Goal: Task Accomplishment & Management: Manage account settings

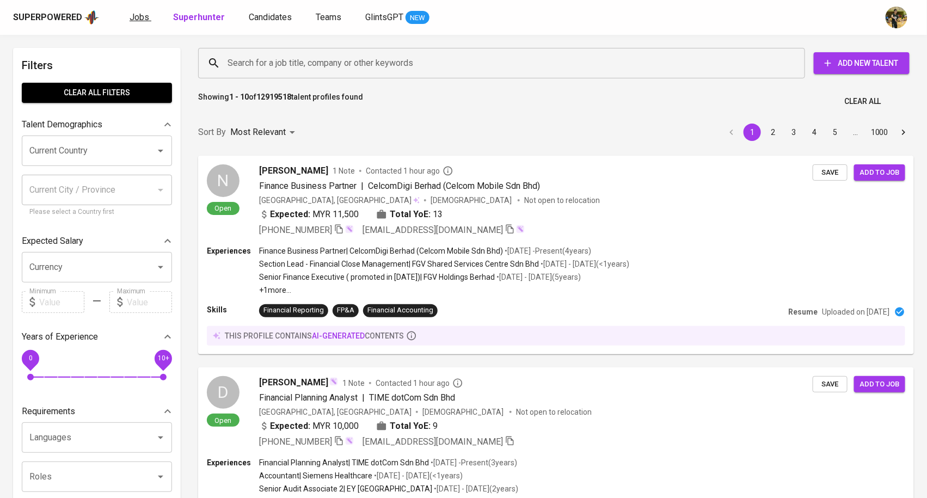
click at [146, 16] on link "Jobs" at bounding box center [140, 18] width 22 height 14
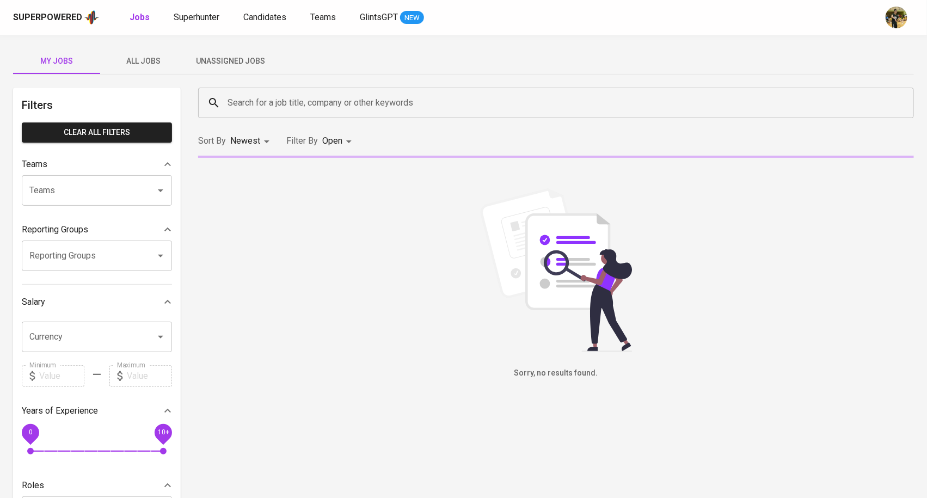
click at [151, 64] on span "All Jobs" at bounding box center [144, 61] width 74 height 14
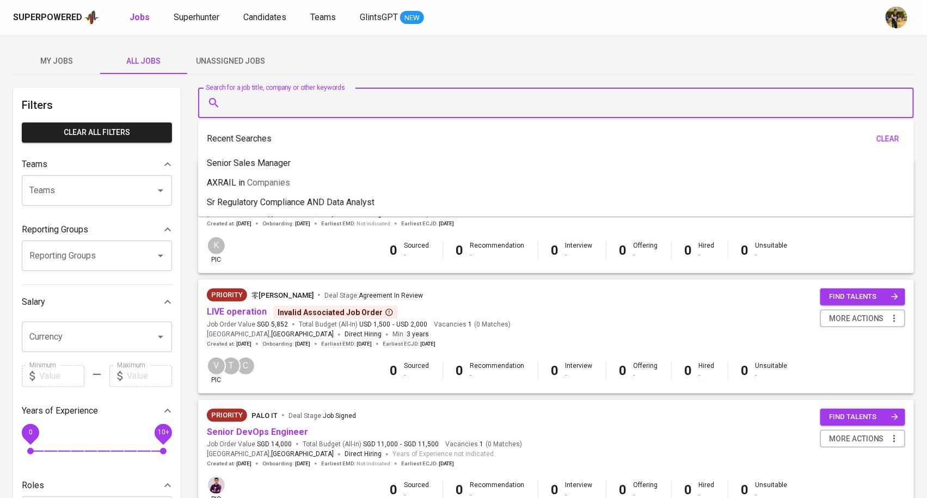
click at [281, 102] on input "Search for a job title, company or other keywords" at bounding box center [559, 102] width 668 height 21
click at [336, 61] on div "My Jobs All Jobs Unassigned Jobs" at bounding box center [463, 61] width 900 height 26
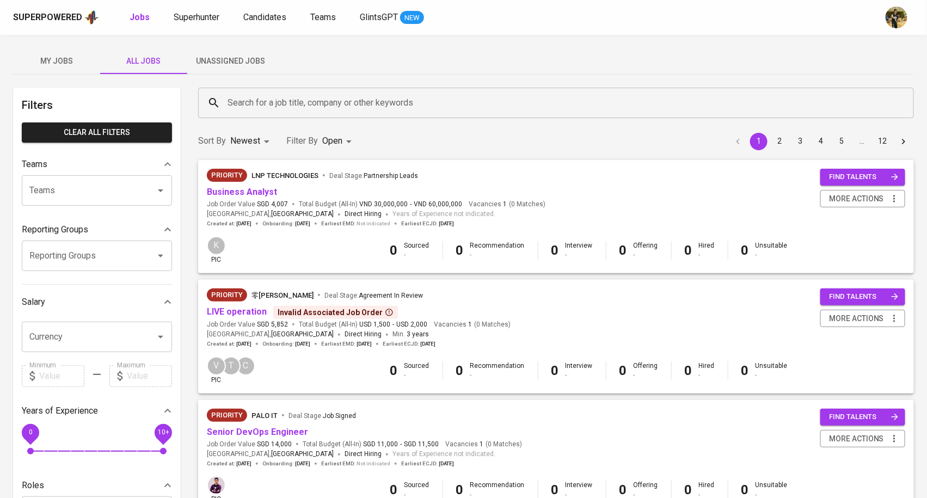
click at [550, 53] on div "My Jobs All Jobs Unassigned Jobs" at bounding box center [463, 61] width 900 height 26
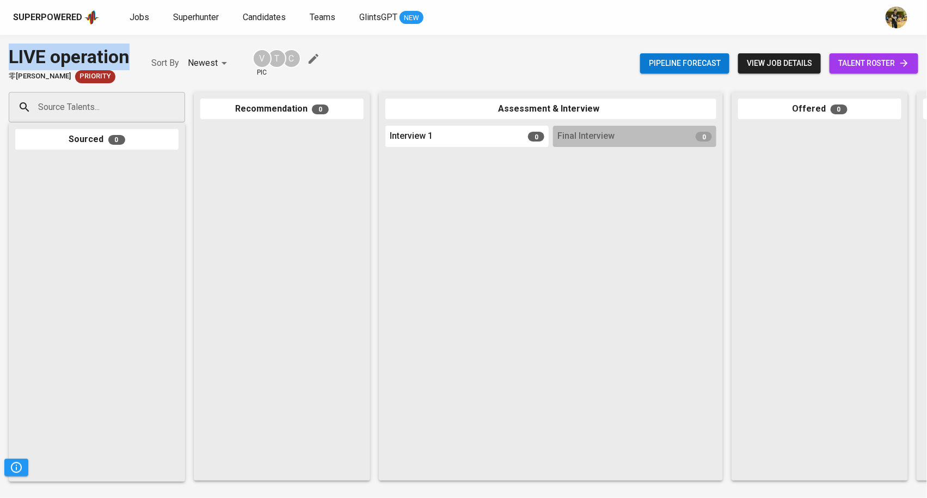
drag, startPoint x: 131, startPoint y: 55, endPoint x: 8, endPoint y: 53, distance: 123.5
click at [8, 53] on div "LIVE operation 零矩智能 Ling Ju Priority Sort By Newest NEWEST V pic T C Pipeline f…" at bounding box center [463, 64] width 927 height 40
copy div "LIVE operation"
click at [140, 19] on span "Jobs" at bounding box center [139, 17] width 20 height 10
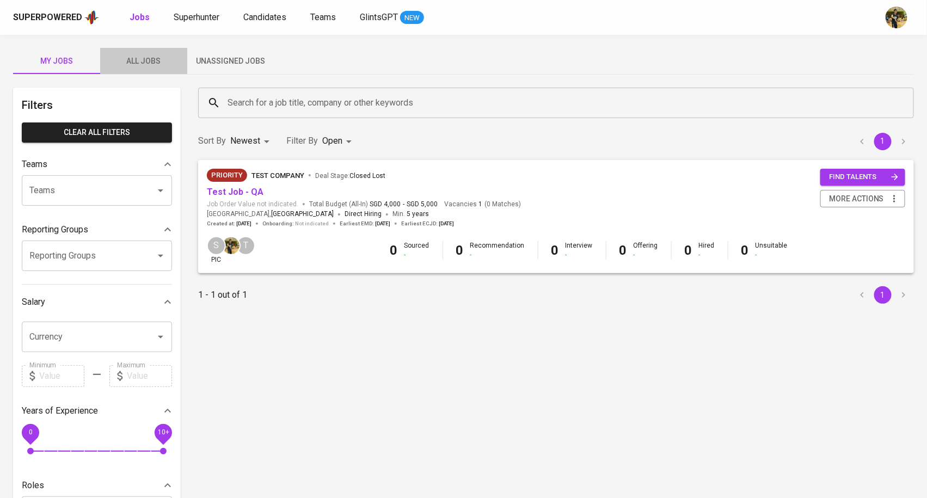
click at [161, 63] on span "All Jobs" at bounding box center [144, 61] width 74 height 14
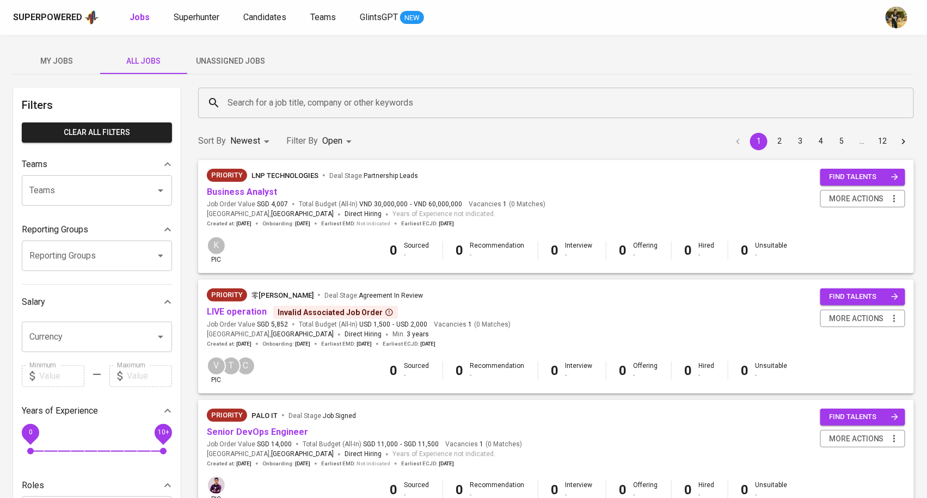
click at [256, 104] on input "Search for a job title, company or other keywords" at bounding box center [559, 102] width 668 height 21
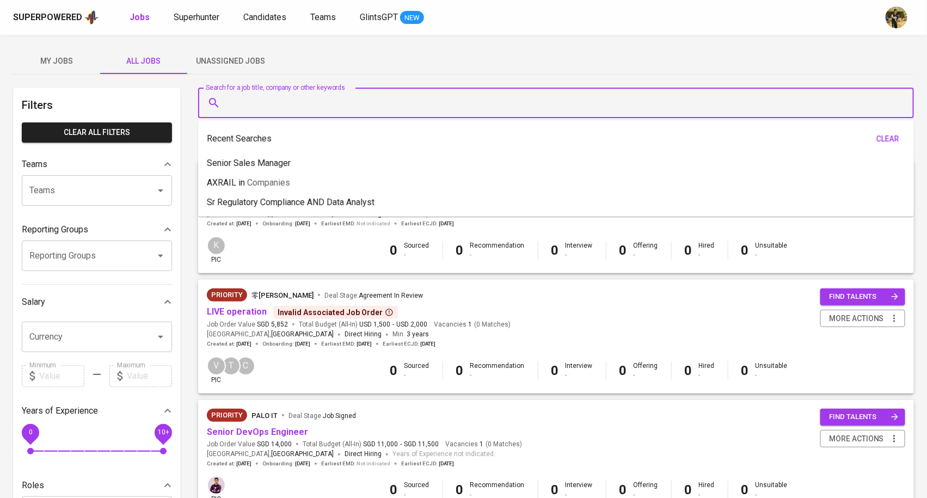
paste input "LIVE operation"
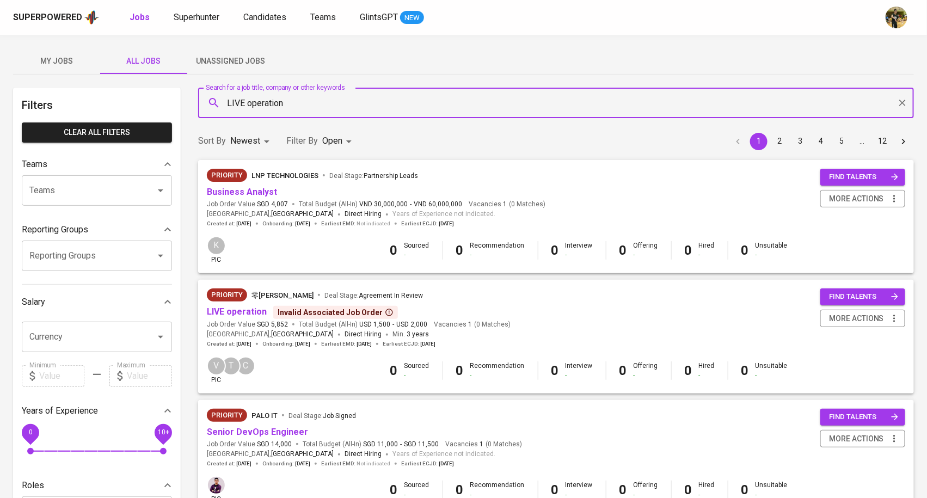
type input "LIVE operation"
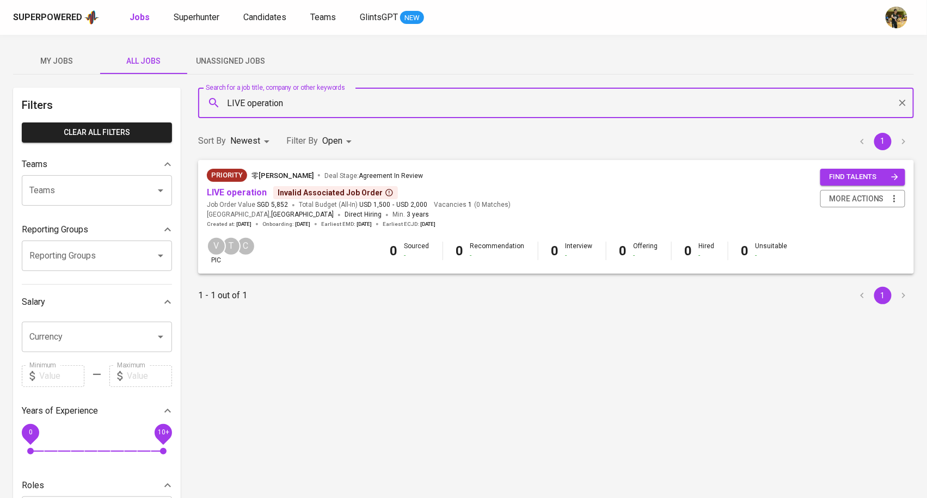
click at [385, 189] on icon at bounding box center [389, 192] width 9 height 9
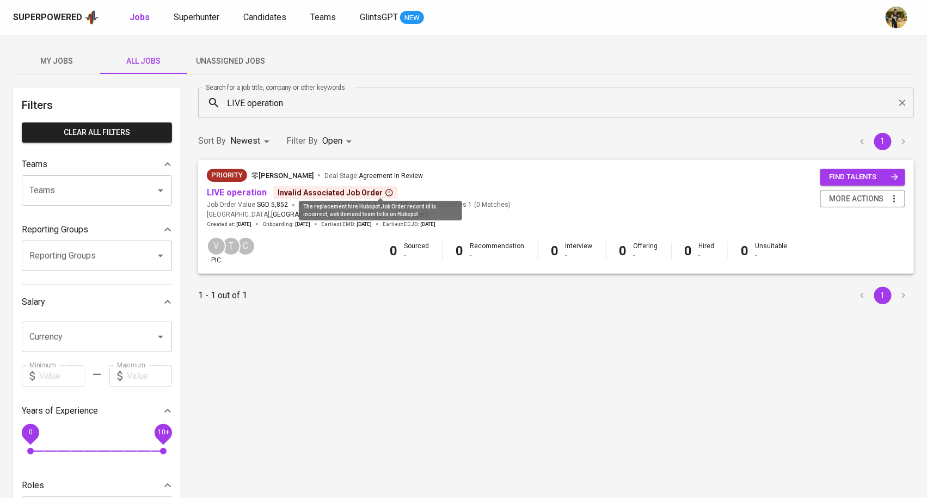
click at [467, 183] on div "Priority 零矩智能 Ling Ju Deal Stage : Agreement In Review" at bounding box center [359, 177] width 304 height 17
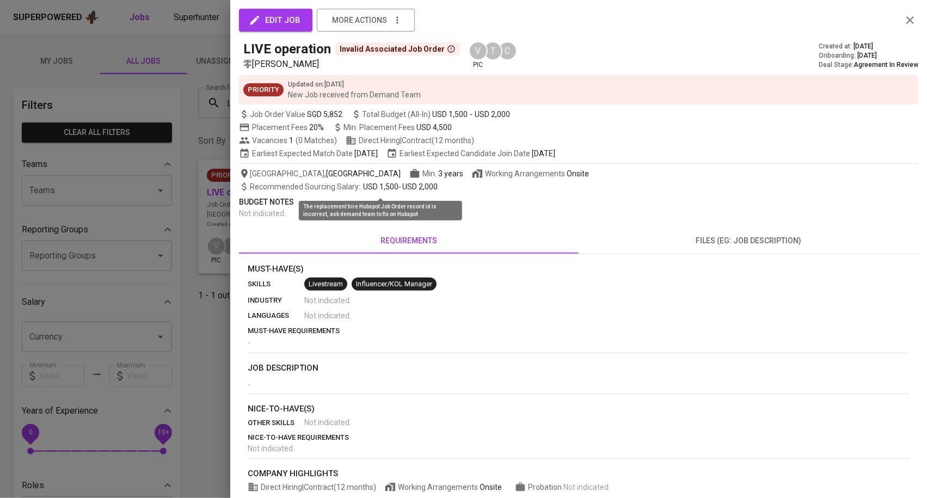
click at [281, 20] on span "edit job" at bounding box center [276, 20] width 50 height 14
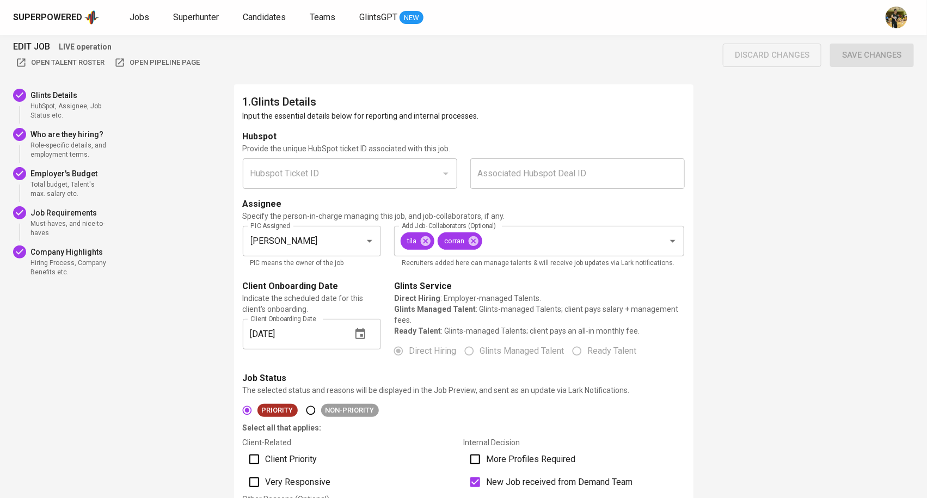
click at [491, 114] on p "Input the essential details below for reporting and internal processes." at bounding box center [464, 115] width 442 height 11
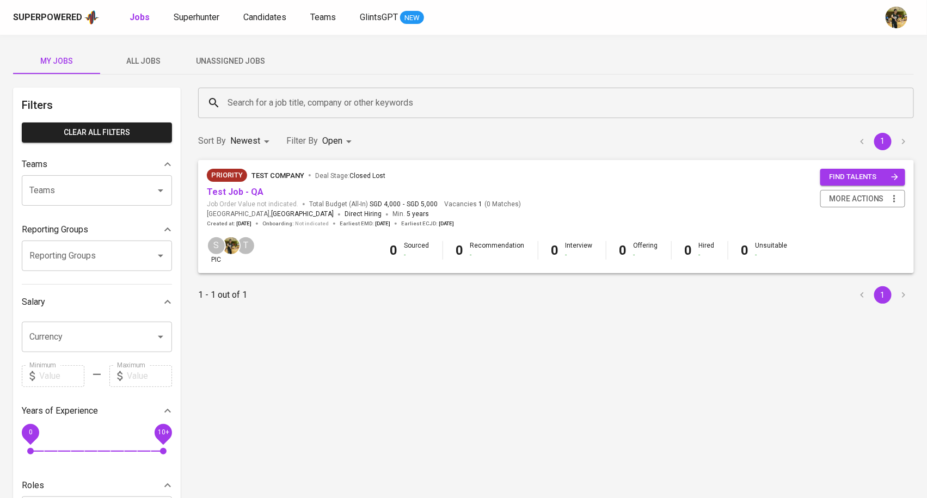
click at [147, 61] on span "All Jobs" at bounding box center [144, 61] width 74 height 14
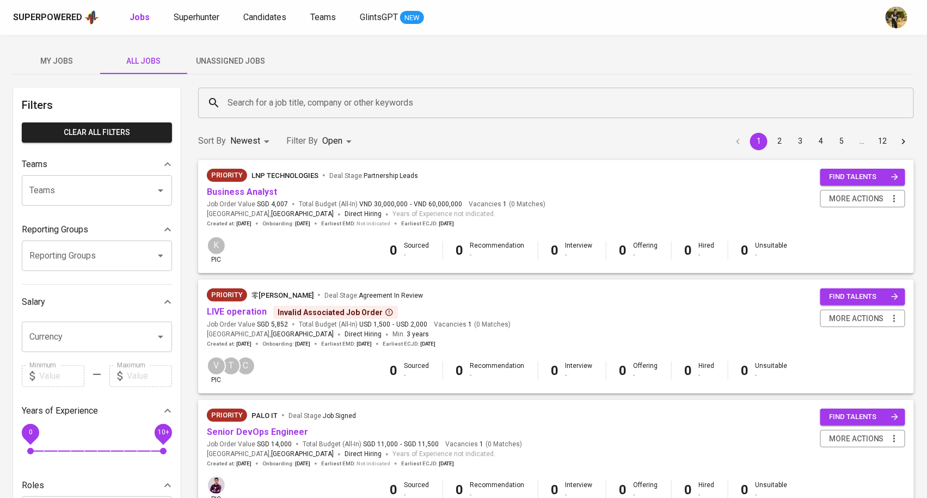
scroll to position [5, 0]
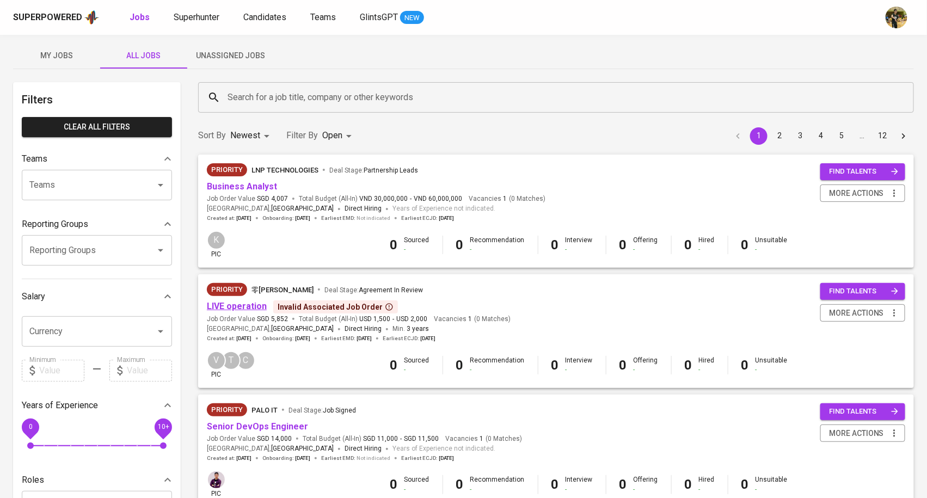
click at [248, 303] on link "LIVE operation" at bounding box center [237, 306] width 60 height 10
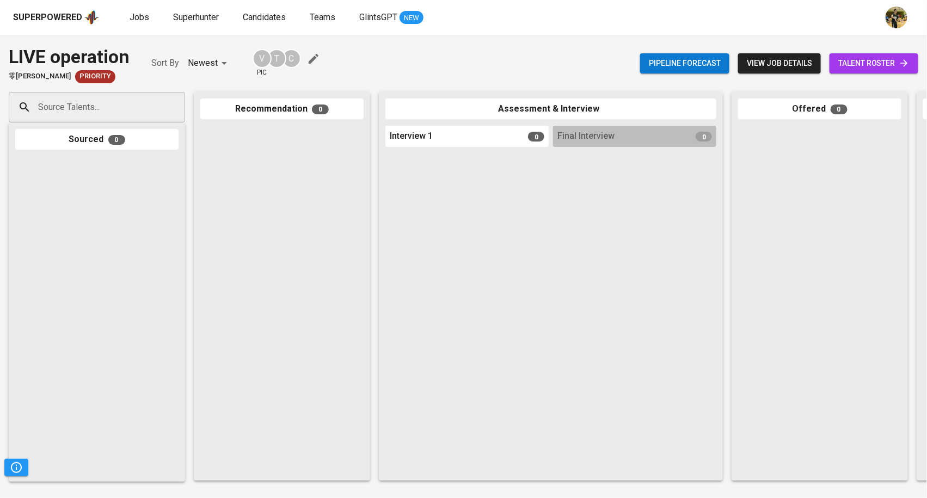
click at [150, 21] on div "Jobs Superhunter Candidates Teams GlintsGPT NEW" at bounding box center [276, 18] width 294 height 14
click at [139, 20] on span "Jobs" at bounding box center [139, 17] width 20 height 10
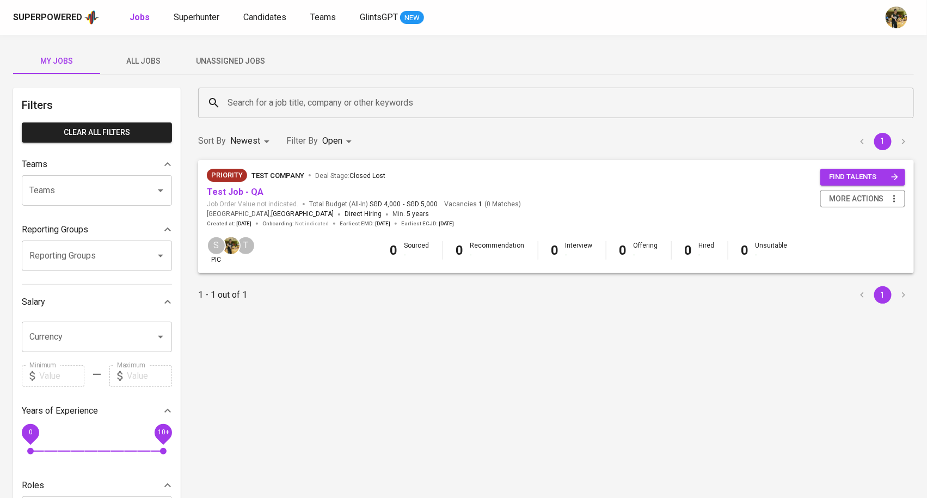
click at [156, 65] on span "All Jobs" at bounding box center [144, 61] width 74 height 14
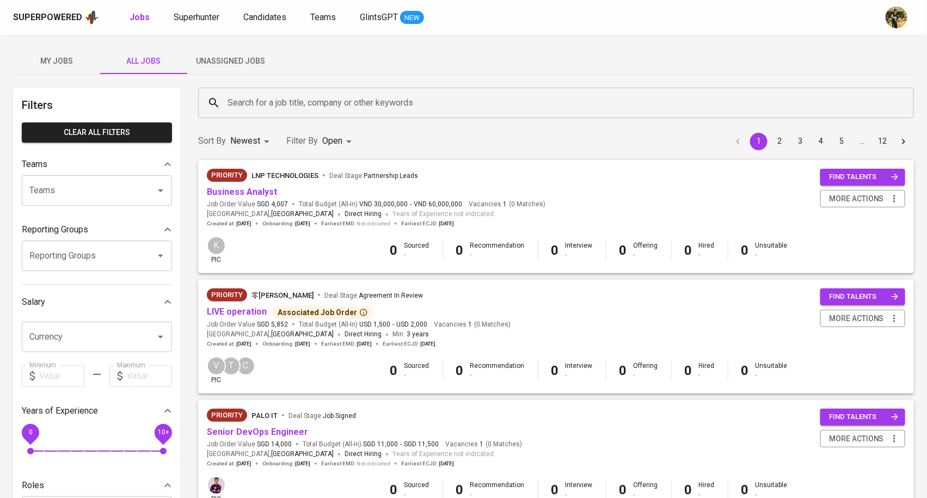
click at [359, 309] on icon at bounding box center [363, 312] width 9 height 9
click at [350, 338] on link "Open Associated Job Order's Pipeline in a new tab" at bounding box center [355, 340] width 147 height 8
click at [567, 48] on div "My Jobs All Jobs Unassigned Jobs" at bounding box center [463, 61] width 900 height 26
click at [357, 338] on link "Open Associated Job Order's Pipeline in a new tab" at bounding box center [355, 340] width 147 height 8
click at [559, 133] on div "Sort By Newest NEWEST Filter By Open OPEN 1 2 3 4 5 … 12" at bounding box center [556, 141] width 729 height 33
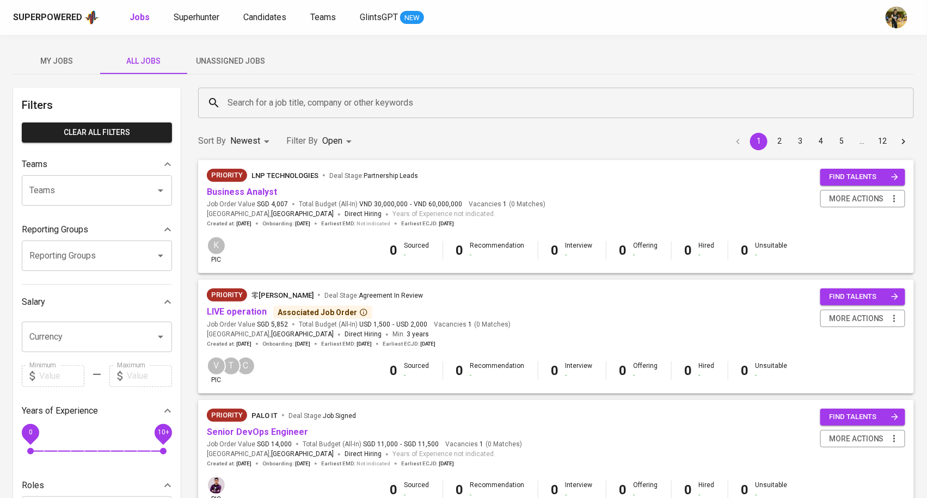
click at [613, 55] on div "My Jobs All Jobs Unassigned Jobs" at bounding box center [463, 61] width 900 height 26
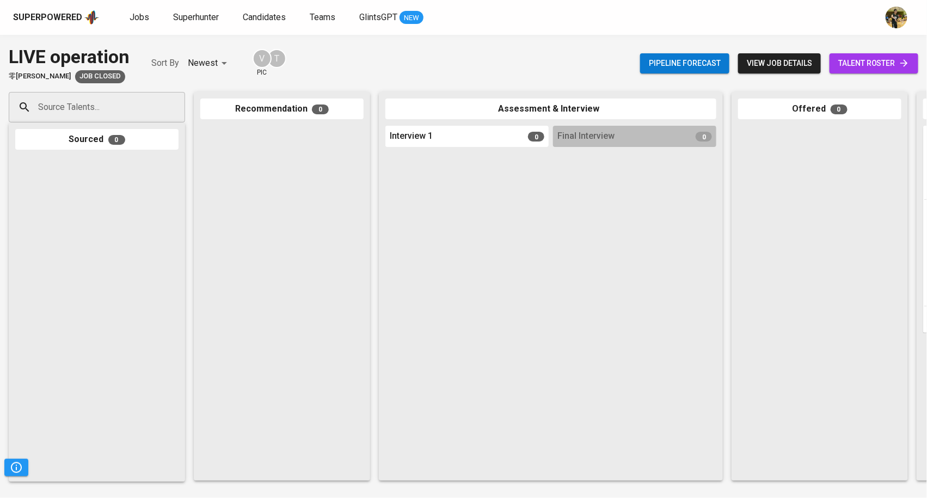
click at [777, 35] on div "LIVE operation 零[PERSON_NAME] Ju Job Closed Sort By Newest NEWEST V pic T Pipel…" at bounding box center [463, 266] width 927 height 463
